Goal: Task Accomplishment & Management: Manage account settings

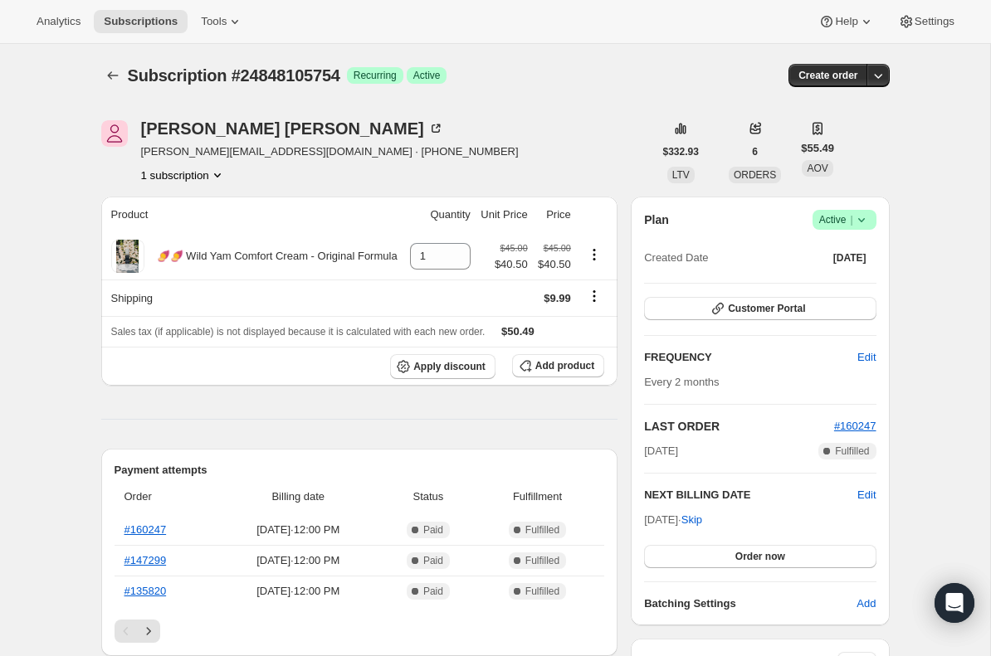
click at [850, 208] on div "Plan Success Active | Created Date Oct 4, 2024 Customer Portal FREQUENCY Edit E…" at bounding box center [760, 411] width 258 height 429
click at [850, 226] on span "|" at bounding box center [851, 219] width 2 height 13
click at [845, 278] on span "Cancel subscription" at bounding box center [839, 281] width 94 height 12
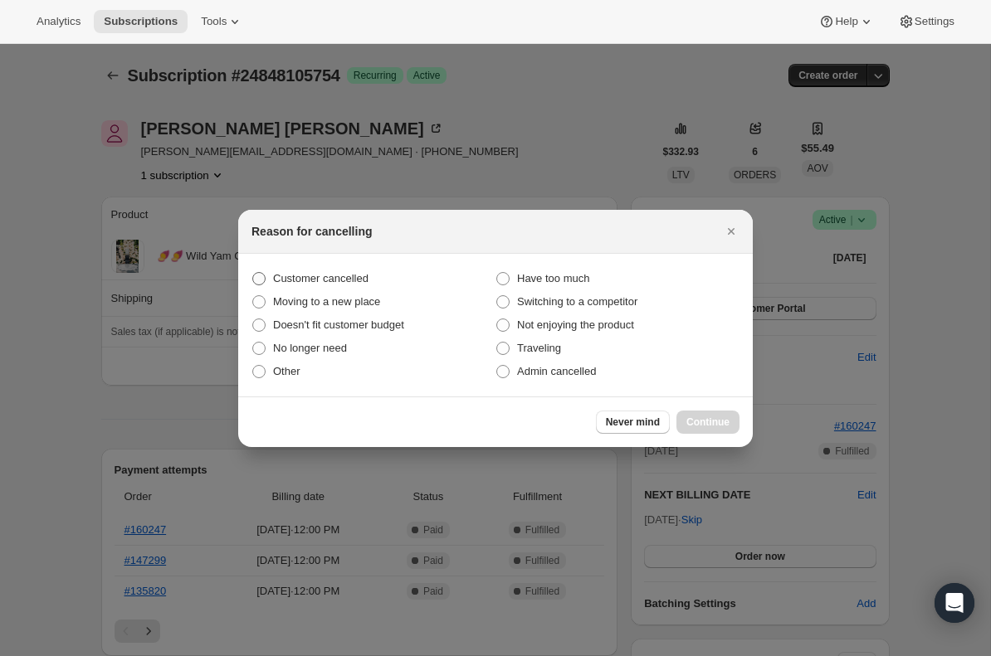
click at [379, 281] on label "Customer cancelled" at bounding box center [373, 278] width 244 height 23
click at [253, 273] on input "Customer cancelled" at bounding box center [252, 272] width 1 height 1
radio input "true"
click at [700, 422] on span "Continue" at bounding box center [707, 422] width 43 height 13
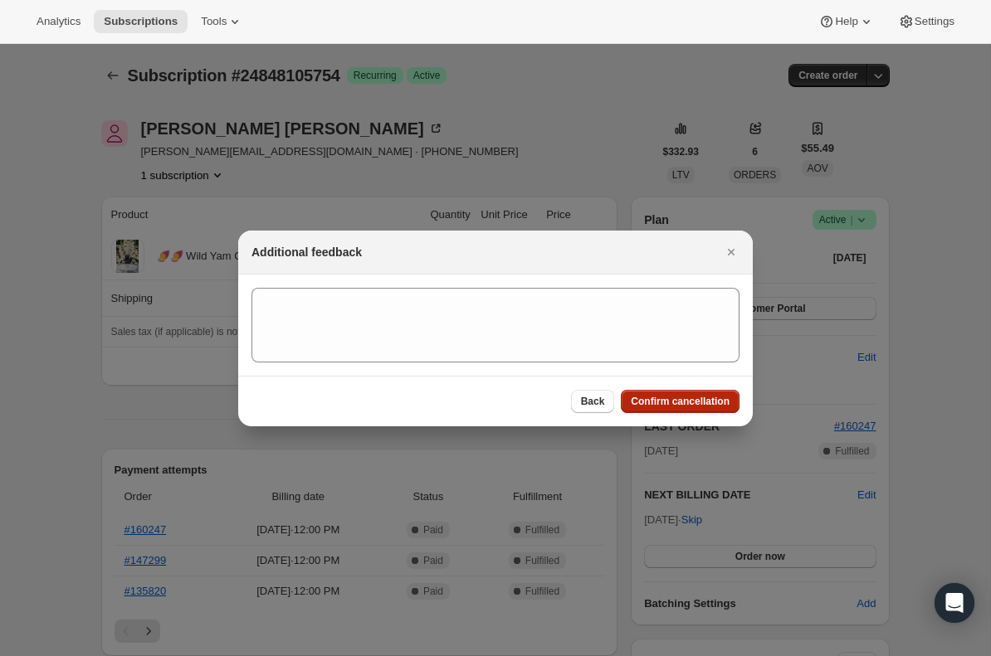
click at [690, 402] on span "Confirm cancellation" at bounding box center [680, 401] width 99 height 13
